Goal: Information Seeking & Learning: Check status

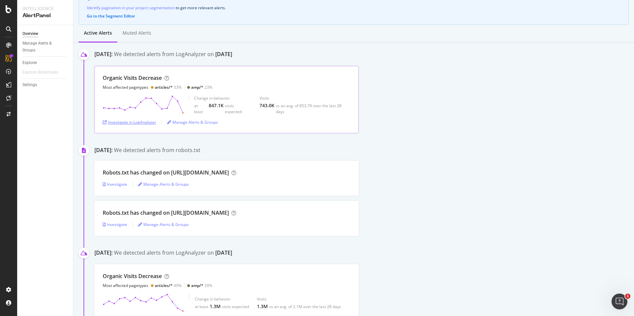
scroll to position [51, 0]
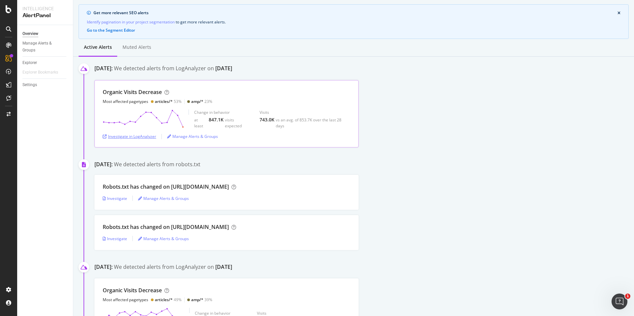
click at [136, 139] on div "Investigate in LogAnalyzer" at bounding box center [130, 137] width 54 height 6
drag, startPoint x: 65, startPoint y: 55, endPoint x: 76, endPoint y: 49, distance: 12.1
click at [65, 55] on div "Manage Alerts & Groups" at bounding box center [47, 47] width 51 height 17
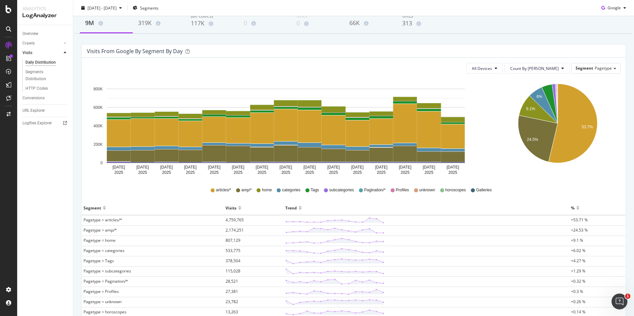
scroll to position [38, 0]
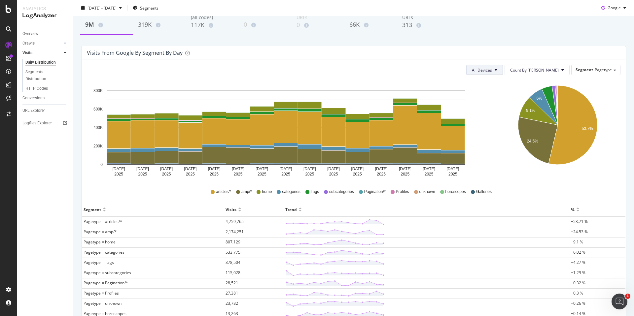
click at [492, 70] on span "All Devices" at bounding box center [482, 70] width 20 height 6
click at [584, 72] on span "Segment" at bounding box center [585, 70] width 18 height 6
click at [457, 66] on div "All Devices Count By Day Segment Pagetype Pagetype Theme Host Advanced selector…" at bounding box center [354, 70] width 534 height 11
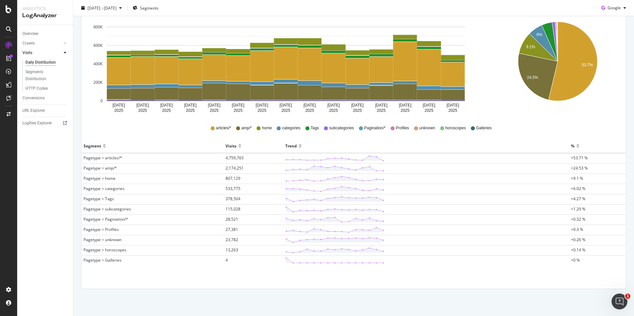
scroll to position [99, 0]
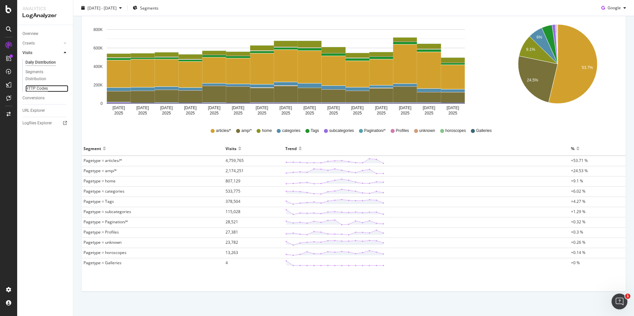
click at [38, 89] on div "HTTP Codes" at bounding box center [36, 88] width 22 height 7
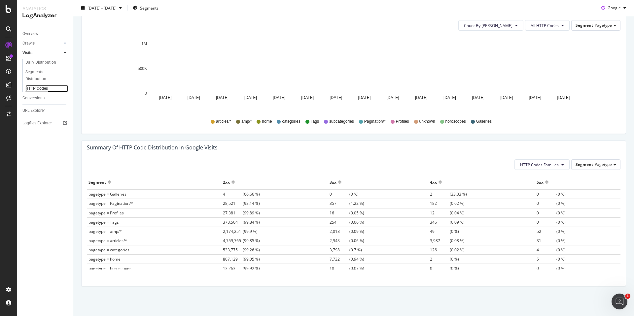
scroll to position [367, 0]
